Goal: Task Accomplishment & Management: Use online tool/utility

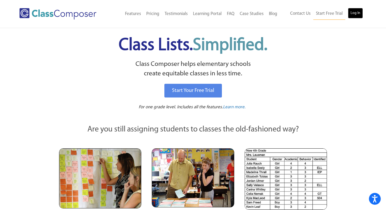
click at [358, 13] on link "Log In" at bounding box center [355, 13] width 15 height 11
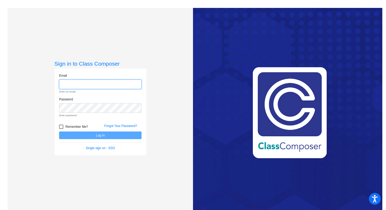
click at [102, 83] on input "email" at bounding box center [100, 84] width 83 height 10
type input "[EMAIL_ADDRESS][DOMAIN_NAME]"
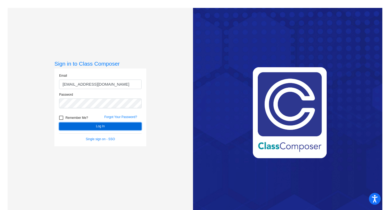
click at [96, 128] on button "Log In" at bounding box center [100, 126] width 83 height 8
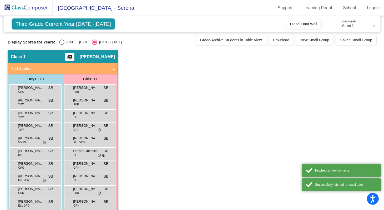
click at [96, 128] on span "Demi Shyba" at bounding box center [86, 125] width 26 height 5
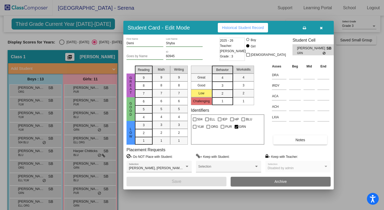
click at [320, 29] on icon "button" at bounding box center [321, 28] width 3 height 4
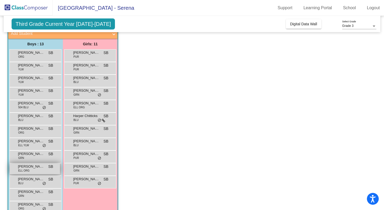
scroll to position [35, 0]
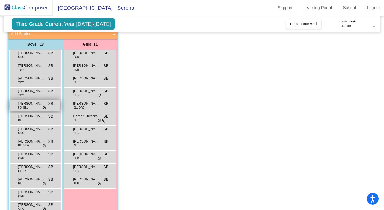
click at [31, 109] on div "Evan Rodriguez 504 BLU SB lock do_not_disturb_alt" at bounding box center [35, 105] width 50 height 11
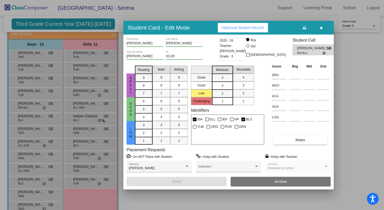
click at [238, 32] on button "Historical Student Record" at bounding box center [243, 27] width 50 height 9
